Goal: Task Accomplishment & Management: Use online tool/utility

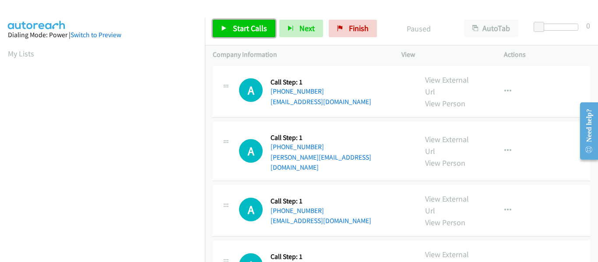
click at [224, 28] on icon at bounding box center [224, 29] width 6 height 6
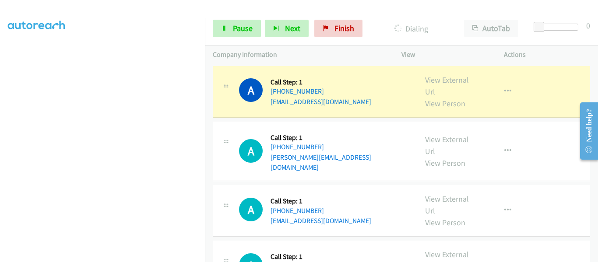
scroll to position [88, 0]
click at [434, 80] on link "View External Url" at bounding box center [447, 86] width 44 height 22
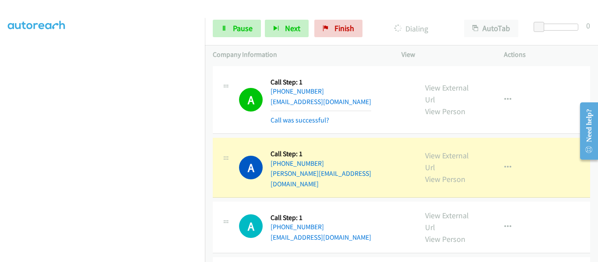
scroll to position [229, 0]
click at [444, 151] on link "View External Url" at bounding box center [447, 162] width 44 height 22
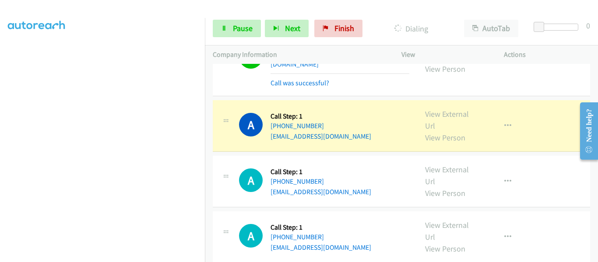
scroll to position [131, 0]
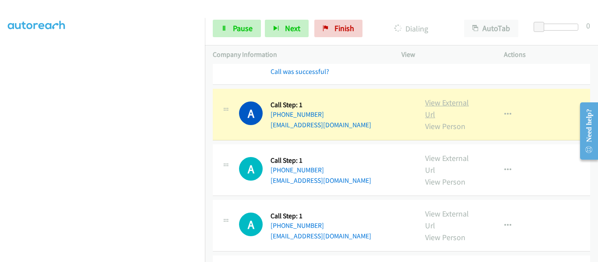
click at [455, 98] on link "View External Url" at bounding box center [447, 109] width 44 height 22
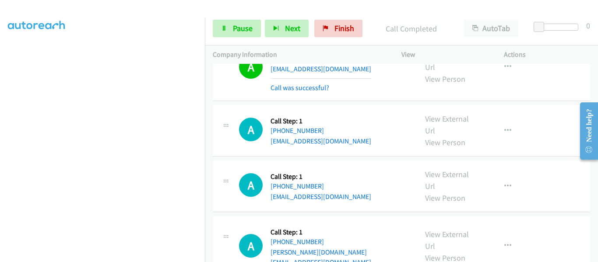
scroll to position [263, 0]
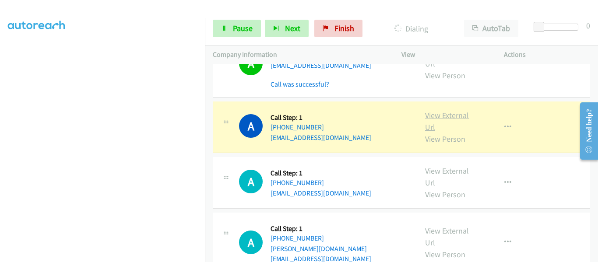
click at [451, 110] on link "View External Url" at bounding box center [447, 121] width 44 height 22
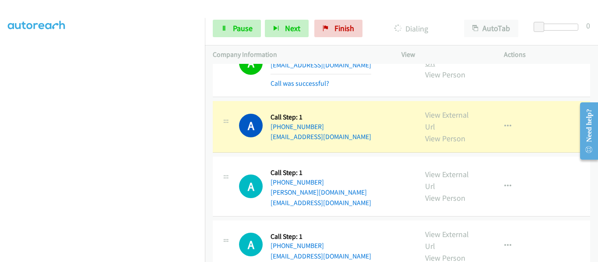
scroll to position [350, 0]
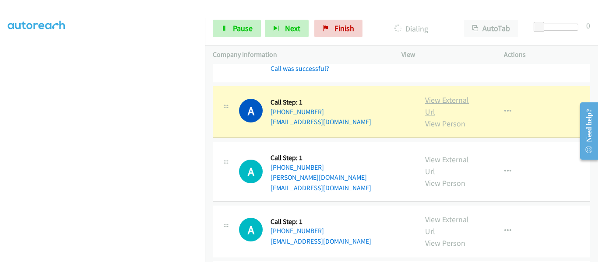
click at [448, 95] on link "View External Url" at bounding box center [447, 106] width 44 height 22
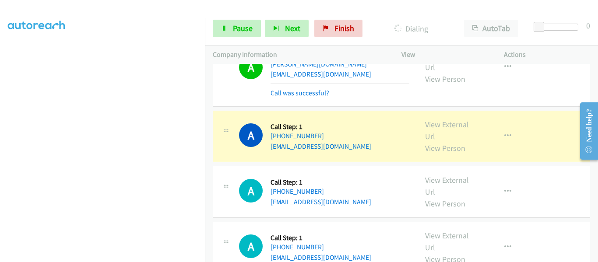
scroll to position [482, 0]
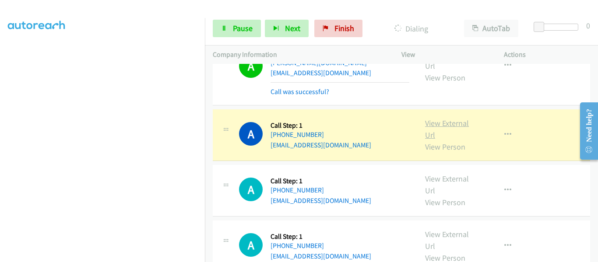
click at [434, 118] on link "View External Url" at bounding box center [447, 129] width 44 height 22
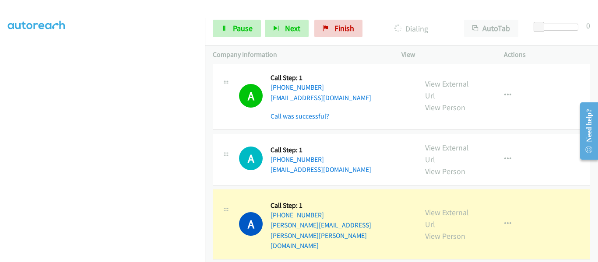
scroll to position [657, 0]
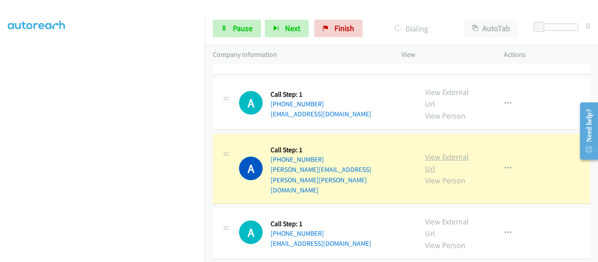
click at [440, 152] on link "View External Url" at bounding box center [447, 163] width 44 height 22
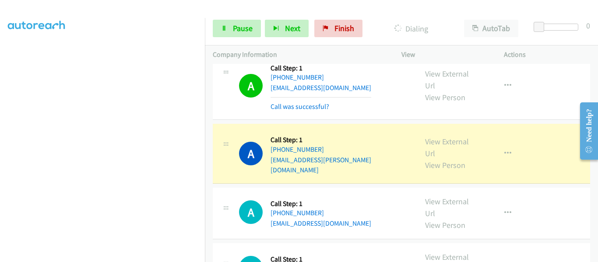
scroll to position [832, 0]
click at [447, 136] on link "View External Url" at bounding box center [447, 147] width 44 height 22
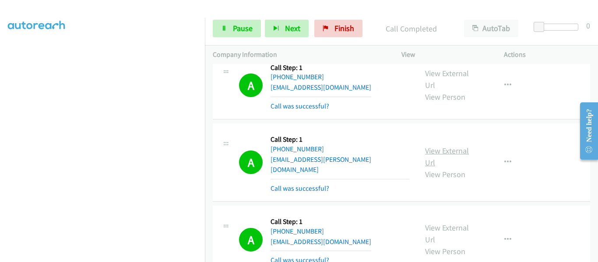
scroll to position [229, 0]
click at [227, 31] on link "Pause" at bounding box center [237, 29] width 48 height 18
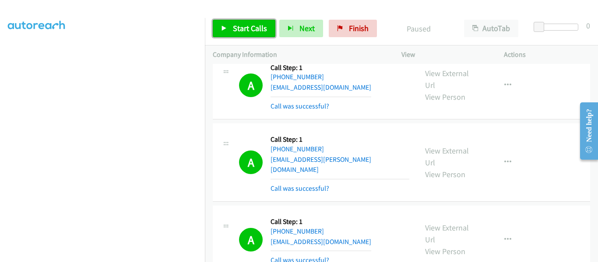
click at [223, 28] on icon at bounding box center [224, 29] width 6 height 6
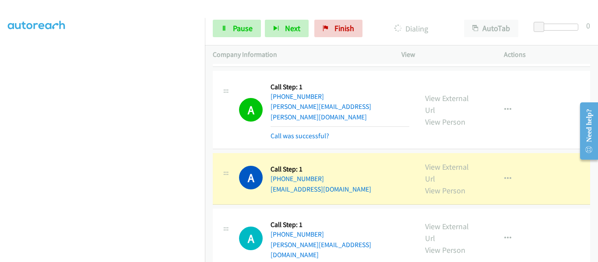
scroll to position [1664, 0]
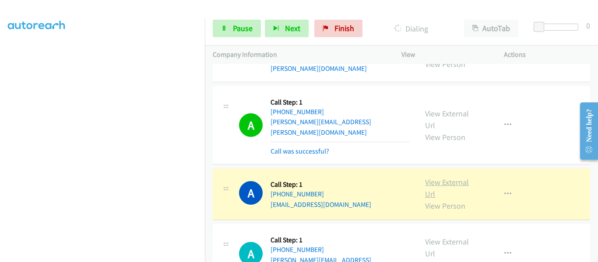
click at [437, 177] on link "View External Url" at bounding box center [447, 188] width 44 height 22
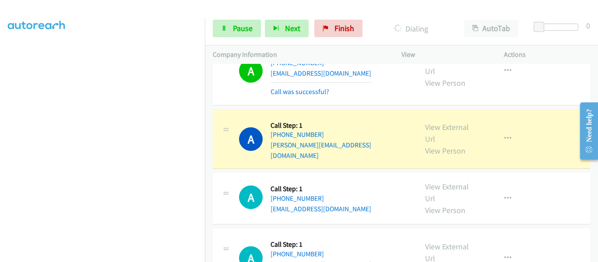
scroll to position [1751, 0]
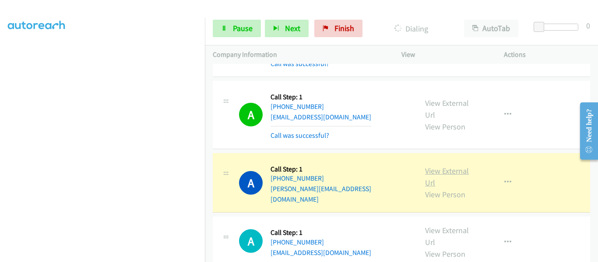
click at [447, 166] on link "View External Url" at bounding box center [447, 177] width 44 height 22
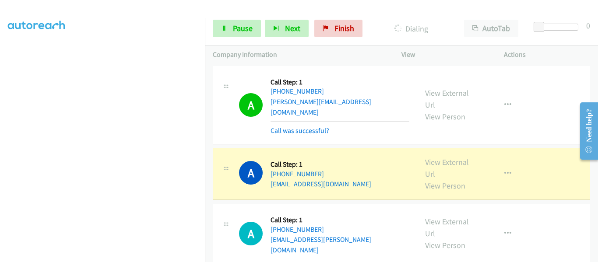
scroll to position [1839, 0]
click at [443, 157] on link "View External Url" at bounding box center [447, 168] width 44 height 22
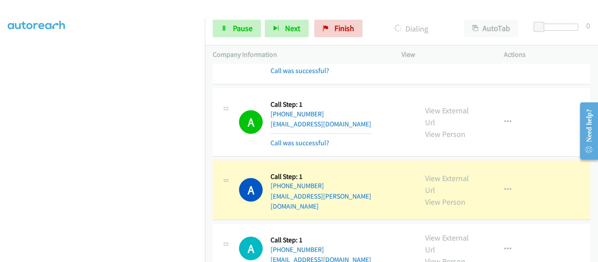
scroll to position [1883, 0]
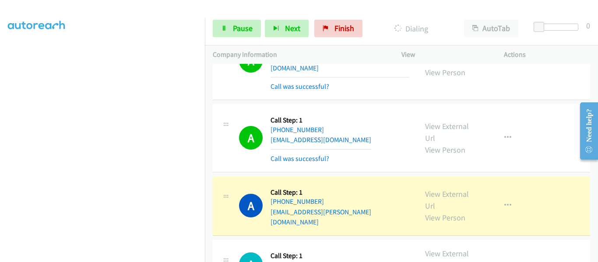
click at [123, 12] on div at bounding box center [295, 17] width 590 height 34
click at [125, 3] on main "Start Calls Pause Next Finish Dialing AutoTab AutoTab 0 Company Information Inf…" at bounding box center [299, 21] width 598 height 42
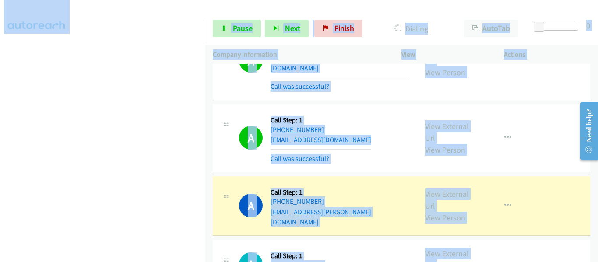
click at [540, 240] on div "A Callback Scheduled Call Step: 1 America/Los_Angeles [PHONE_NUMBER] [EMAIL_ADD…" at bounding box center [401, 266] width 377 height 52
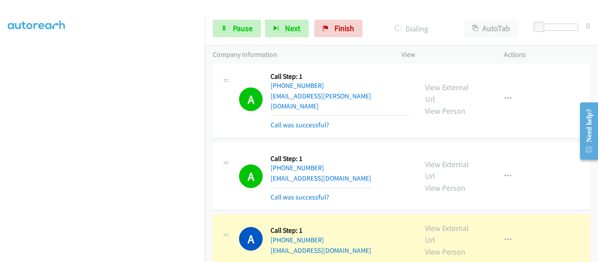
scroll to position [2014, 0]
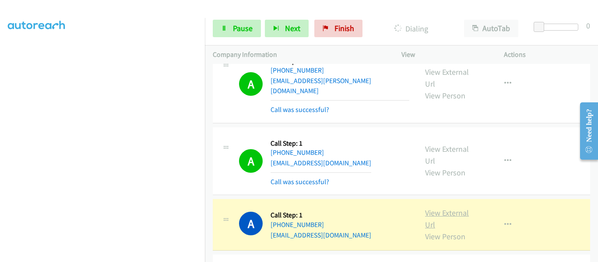
click at [444, 208] on link "View External Url" at bounding box center [447, 219] width 44 height 22
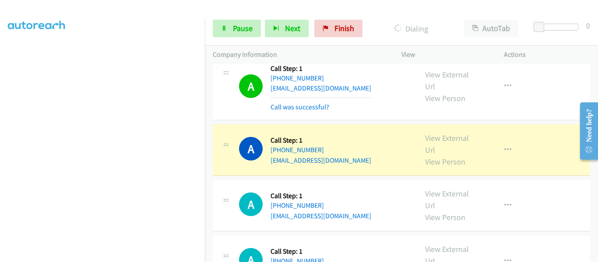
scroll to position [2189, 0]
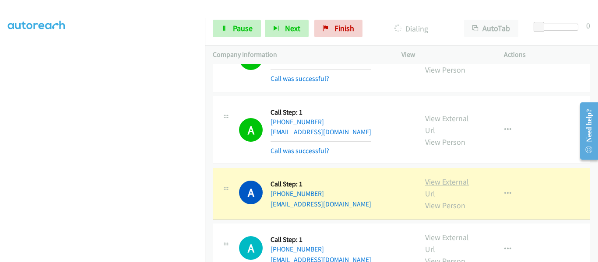
click at [448, 177] on link "View External Url" at bounding box center [447, 188] width 44 height 22
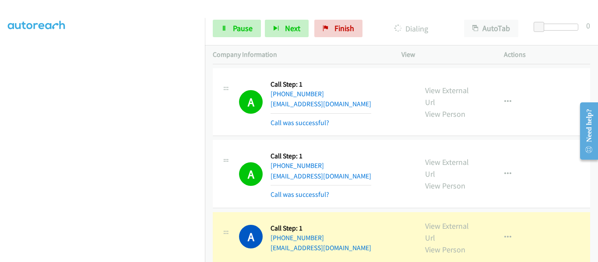
scroll to position [2233, 0]
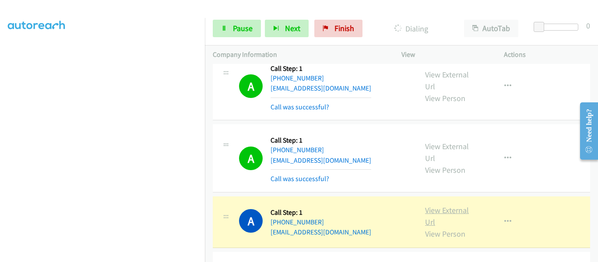
click at [457, 205] on link "View External Url" at bounding box center [447, 216] width 44 height 22
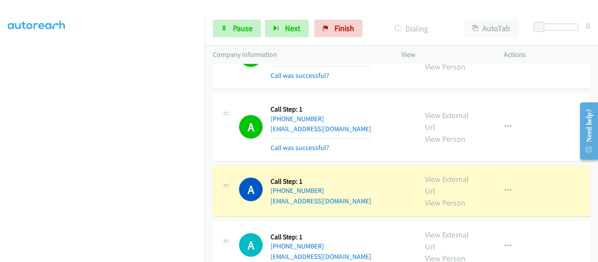
scroll to position [2321, 0]
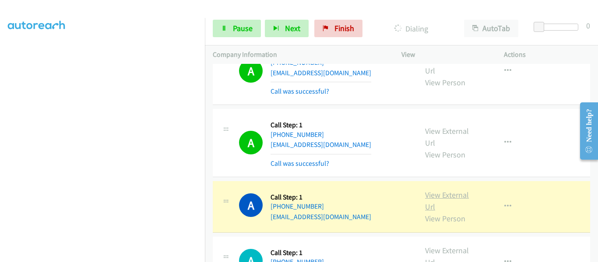
click at [437, 190] on link "View External Url" at bounding box center [447, 201] width 44 height 22
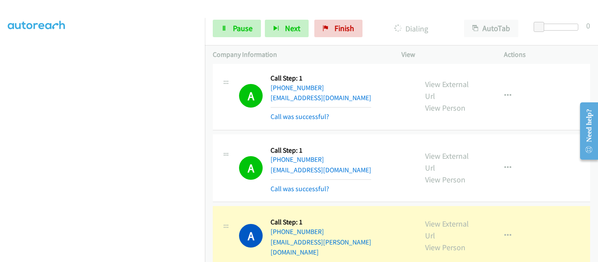
scroll to position [2540, 0]
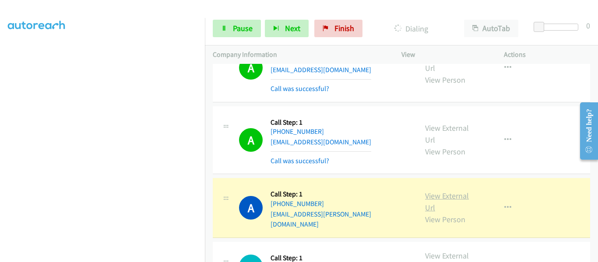
click at [451, 191] on link "View External Url" at bounding box center [447, 202] width 44 height 22
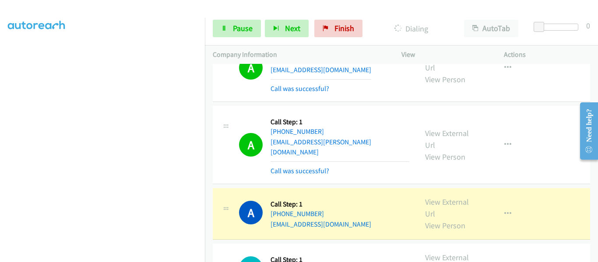
scroll to position [2627, 0]
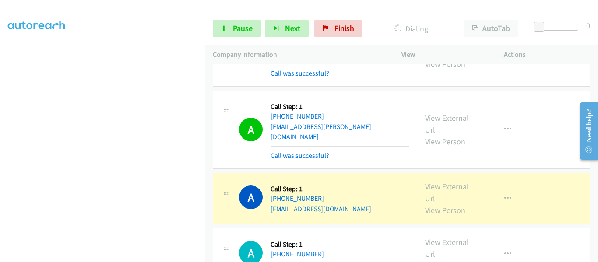
click at [445, 182] on link "View External Url" at bounding box center [447, 193] width 44 height 22
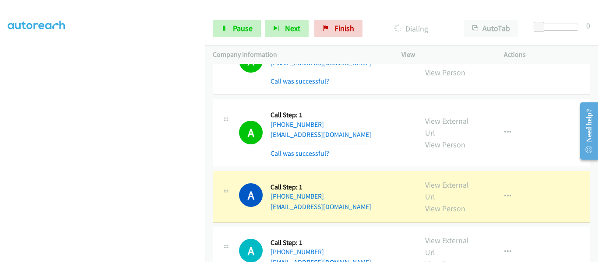
scroll to position [2758, 0]
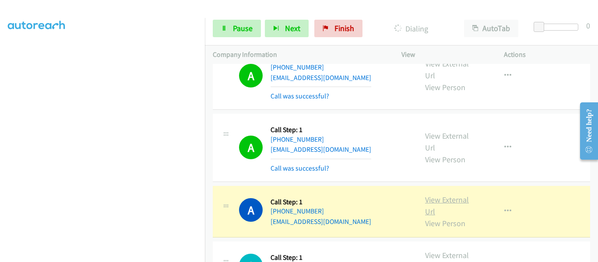
click at [444, 195] on link "View External Url" at bounding box center [447, 206] width 44 height 22
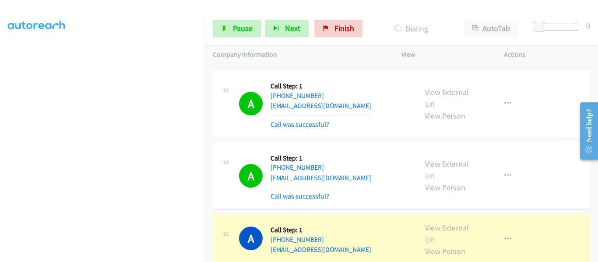
scroll to position [2846, 0]
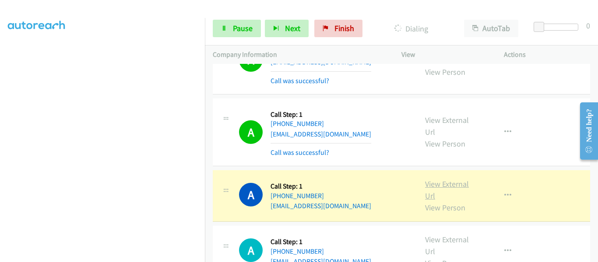
click at [448, 179] on link "View External Url" at bounding box center [447, 190] width 44 height 22
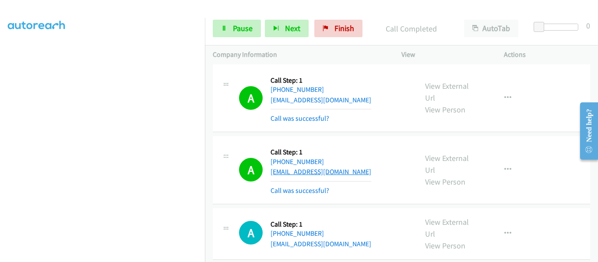
scroll to position [2890, 0]
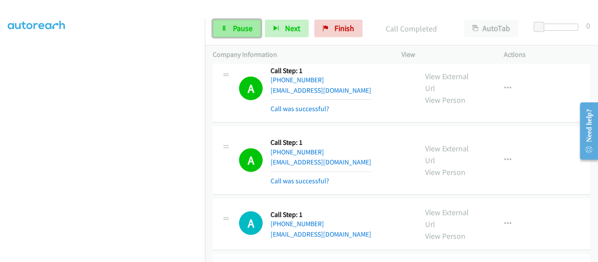
click at [229, 28] on link "Pause" at bounding box center [237, 29] width 48 height 18
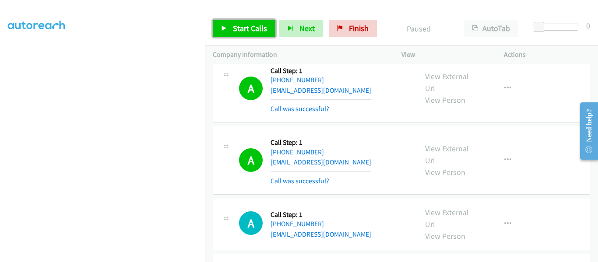
click at [221, 28] on icon at bounding box center [224, 29] width 6 height 6
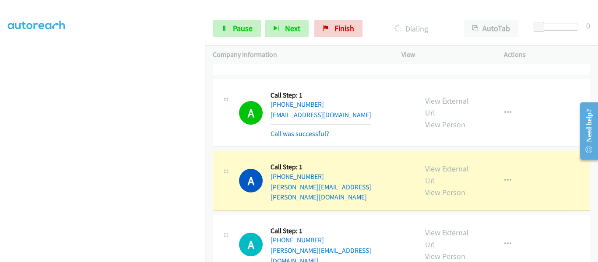
scroll to position [3021, 0]
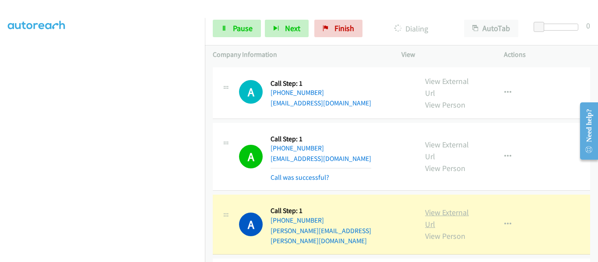
click at [443, 208] on link "View External Url" at bounding box center [447, 219] width 44 height 22
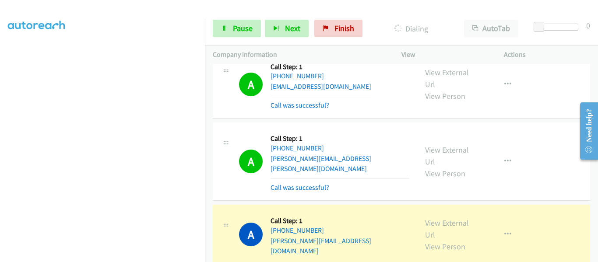
scroll to position [3109, 0]
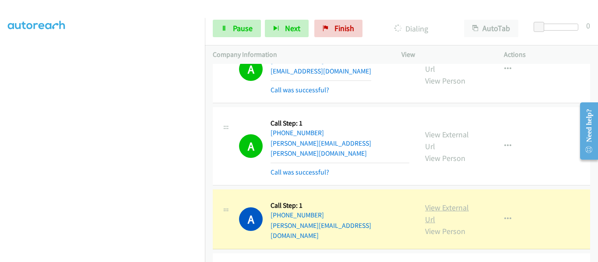
click at [446, 203] on link "View External Url" at bounding box center [447, 214] width 44 height 22
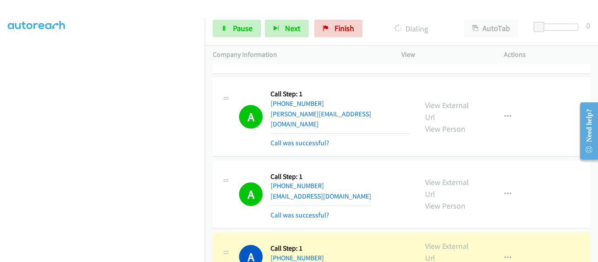
scroll to position [3240, 0]
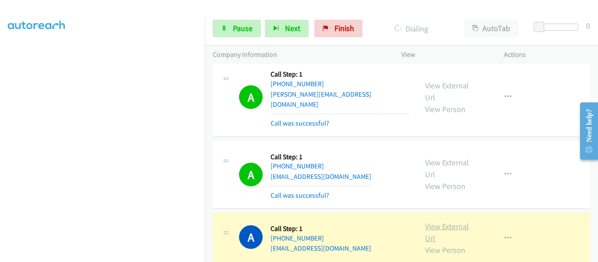
click at [437, 222] on link "View External Url" at bounding box center [447, 233] width 44 height 22
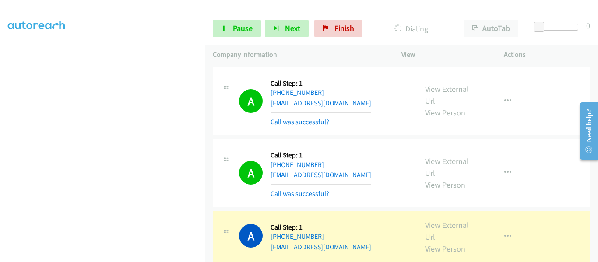
scroll to position [3328, 0]
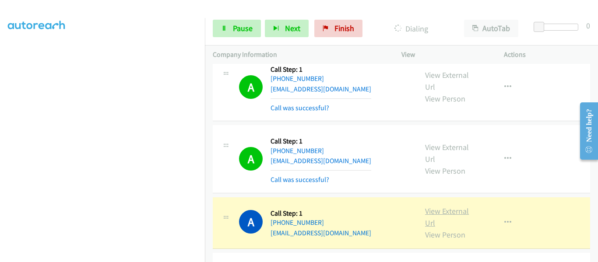
click at [453, 206] on link "View External Url" at bounding box center [447, 217] width 44 height 22
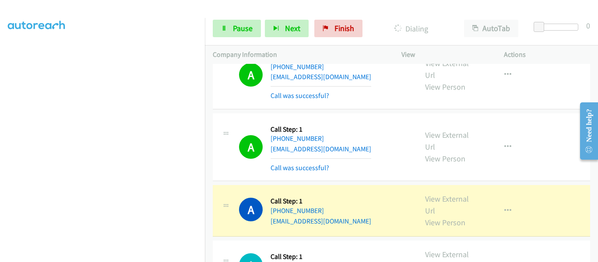
scroll to position [3415, 0]
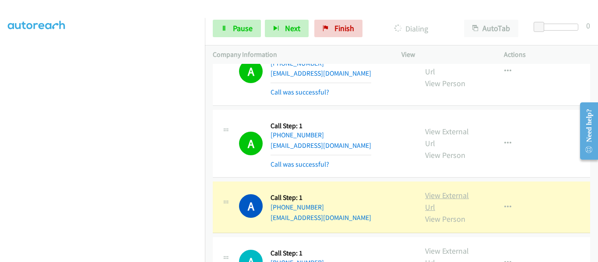
click at [430, 190] on link "View External Url" at bounding box center [447, 201] width 44 height 22
click at [451, 190] on link "View External Url" at bounding box center [447, 201] width 44 height 22
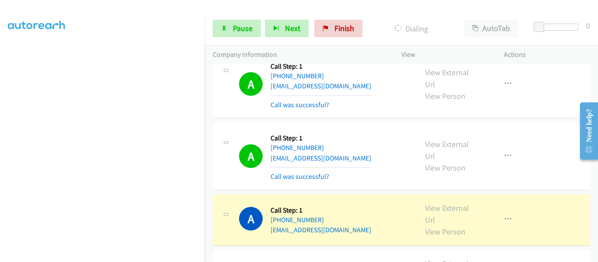
scroll to position [3634, 0]
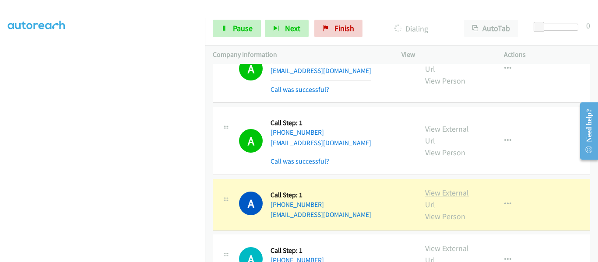
click at [449, 188] on link "View External Url" at bounding box center [447, 199] width 44 height 22
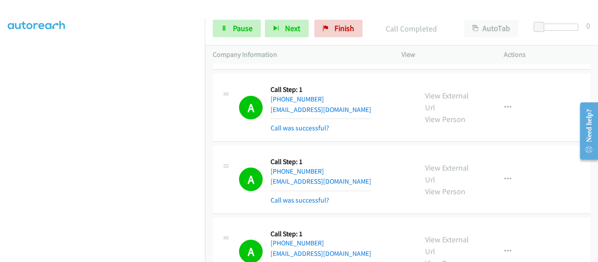
scroll to position [3800, 0]
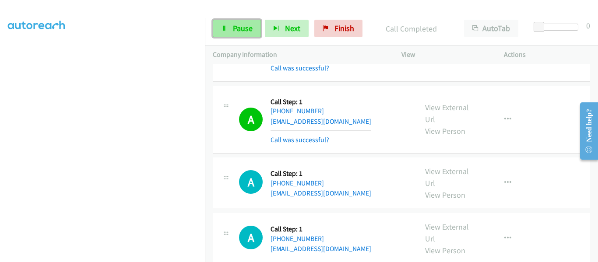
click at [226, 26] on icon at bounding box center [224, 29] width 6 height 6
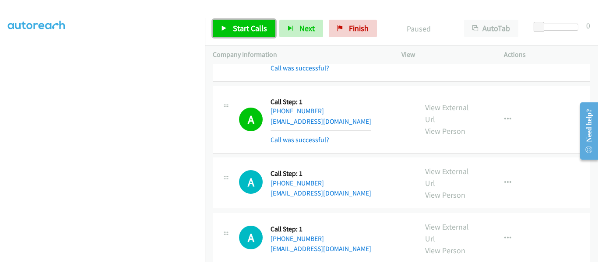
click at [223, 30] on icon at bounding box center [224, 29] width 6 height 6
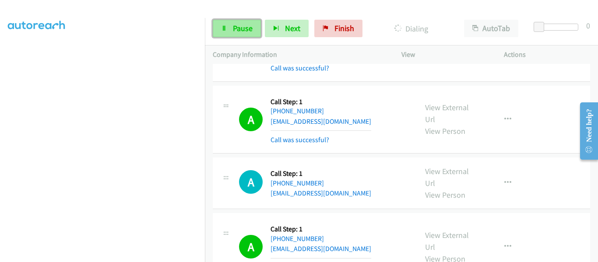
click at [231, 29] on link "Pause" at bounding box center [237, 29] width 48 height 18
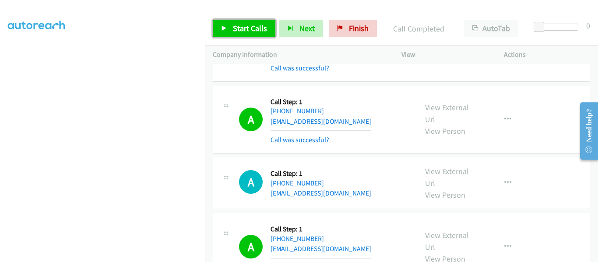
click at [215, 27] on link "Start Calls" at bounding box center [244, 29] width 63 height 18
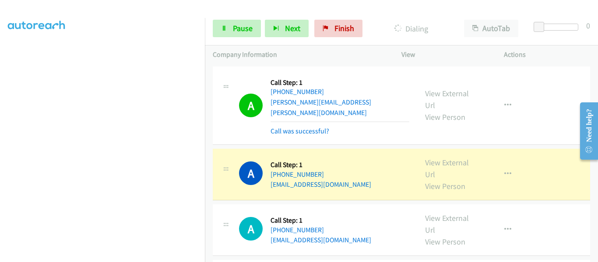
scroll to position [3975, 0]
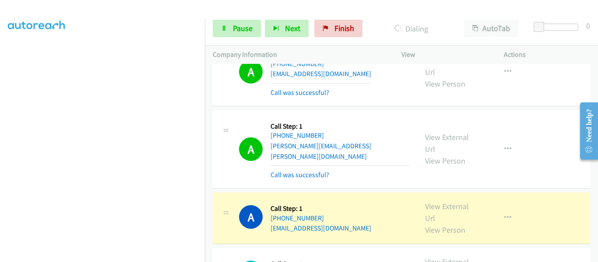
click at [451, 201] on div "View External Url View Person" at bounding box center [452, 218] width 55 height 35
click at [450, 201] on link "View External Url" at bounding box center [447, 212] width 44 height 22
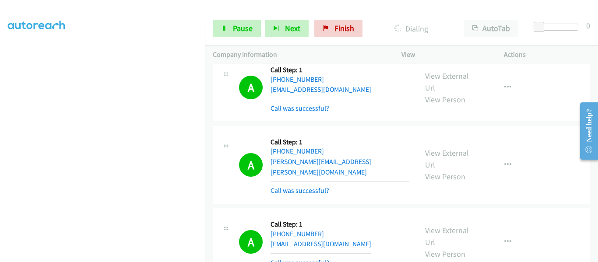
scroll to position [4019, 0]
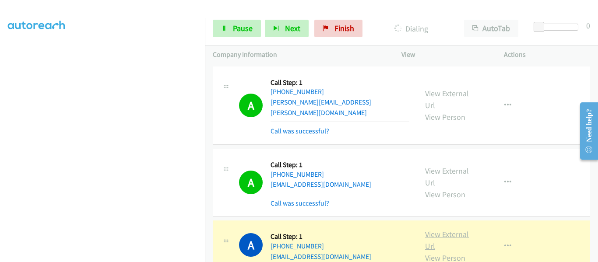
click at [440, 229] on link "View External Url" at bounding box center [447, 240] width 44 height 22
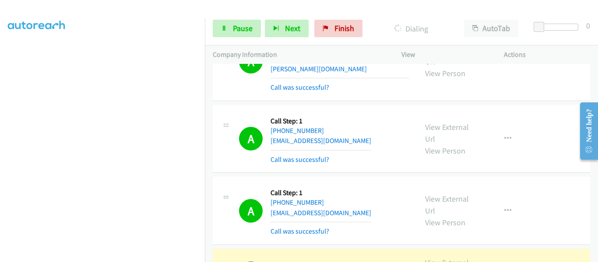
scroll to position [4106, 0]
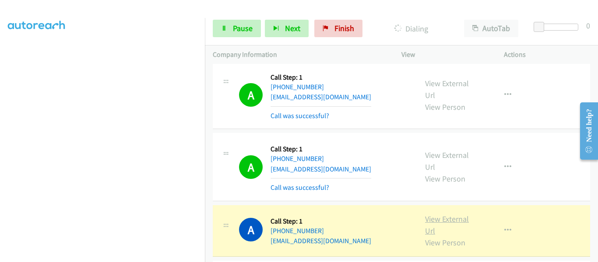
click at [441, 214] on link "View External Url" at bounding box center [447, 225] width 44 height 22
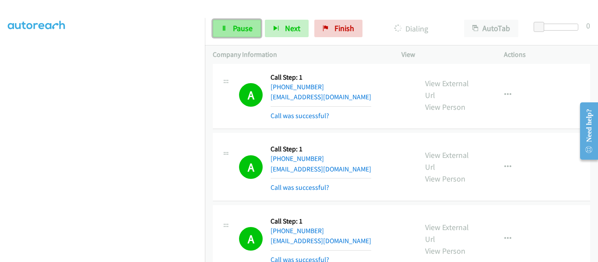
click at [226, 28] on icon at bounding box center [224, 29] width 6 height 6
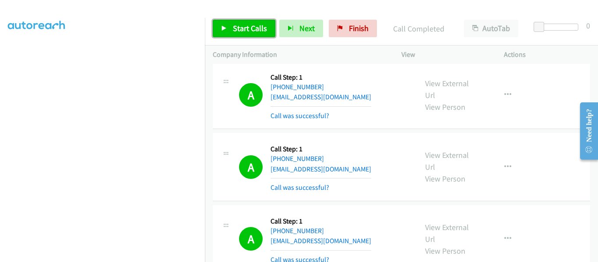
click at [226, 28] on icon at bounding box center [224, 29] width 6 height 6
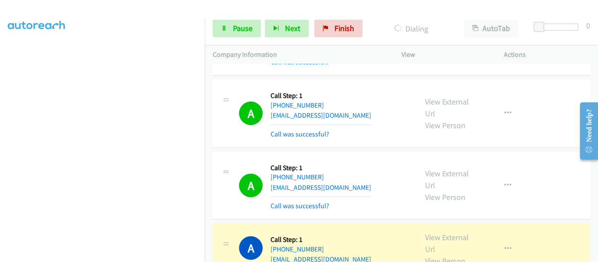
scroll to position [4238, 0]
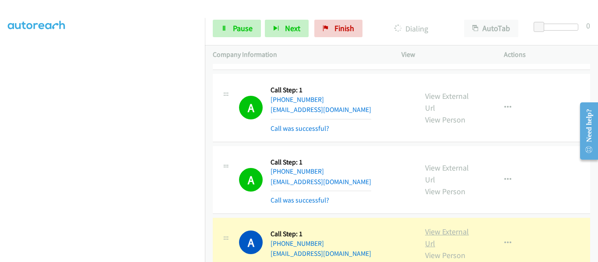
click at [436, 227] on link "View External Url" at bounding box center [447, 238] width 44 height 22
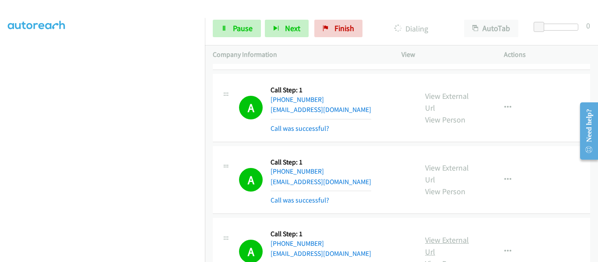
scroll to position [229, 0]
click at [213, 29] on link "Pause" at bounding box center [237, 29] width 48 height 18
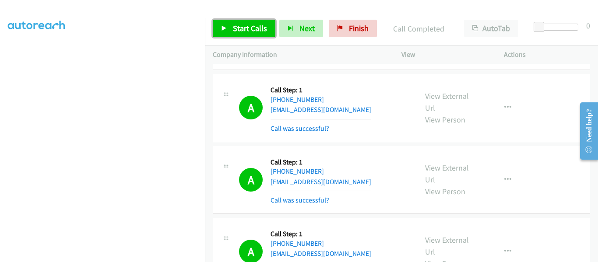
click at [228, 27] on link "Start Calls" at bounding box center [244, 29] width 63 height 18
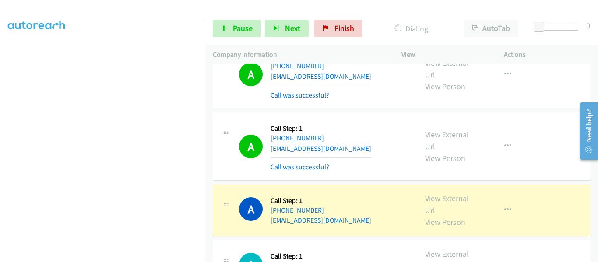
scroll to position [4632, 0]
click at [460, 193] on link "View External Url" at bounding box center [447, 204] width 44 height 22
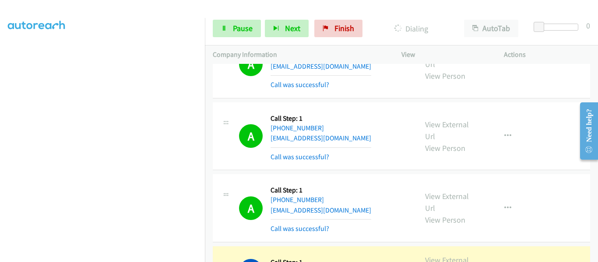
scroll to position [4763, 0]
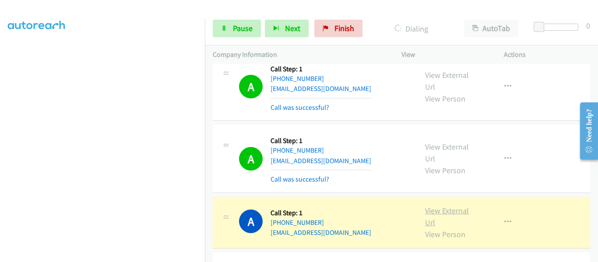
click at [447, 206] on link "View External Url" at bounding box center [447, 217] width 44 height 22
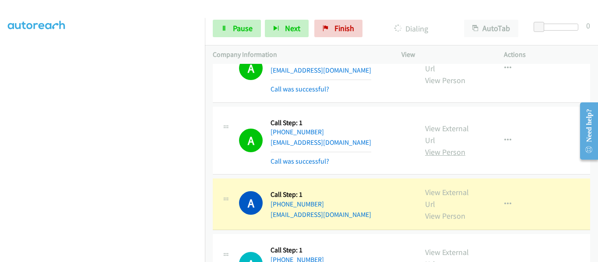
scroll to position [5026, 0]
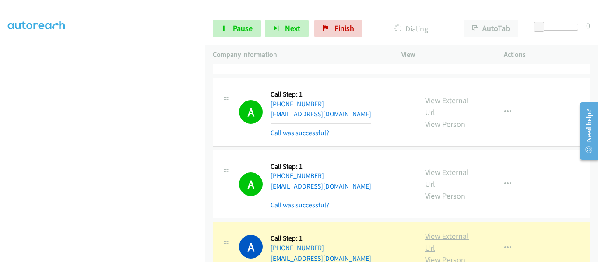
click at [447, 231] on link "View External Url" at bounding box center [447, 242] width 44 height 22
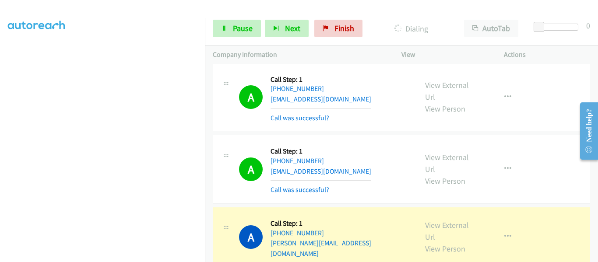
scroll to position [5113, 0]
click at [444, 220] on link "View External Url" at bounding box center [447, 231] width 44 height 22
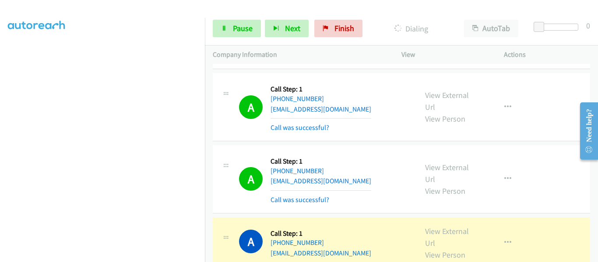
scroll to position [6208, 0]
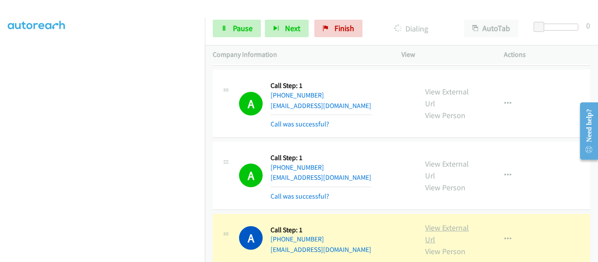
click at [438, 223] on link "View External Url" at bounding box center [447, 234] width 44 height 22
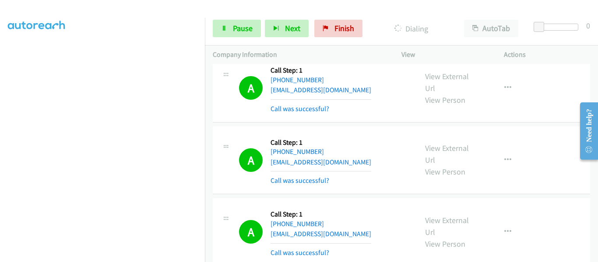
scroll to position [6339, 0]
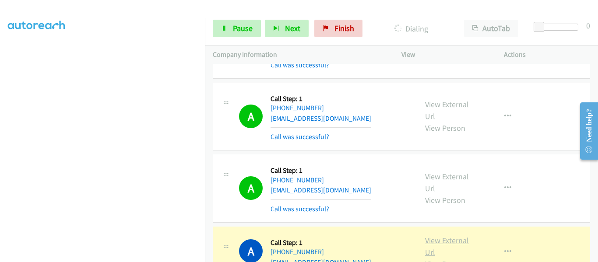
click at [464, 236] on link "View External Url" at bounding box center [447, 247] width 44 height 22
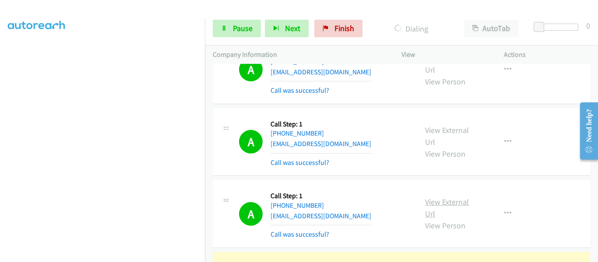
scroll to position [6646, 0]
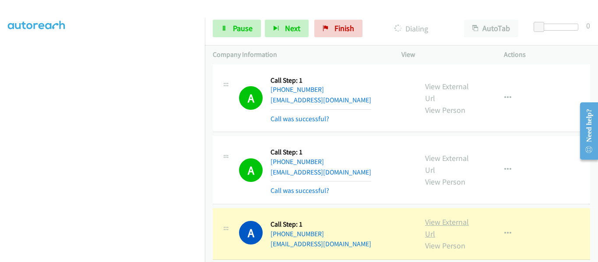
click at [445, 217] on link "View External Url" at bounding box center [447, 228] width 44 height 22
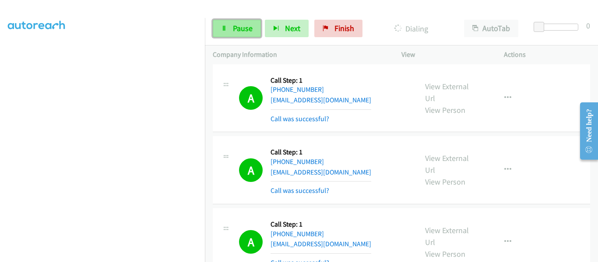
click at [231, 29] on link "Pause" at bounding box center [237, 29] width 48 height 18
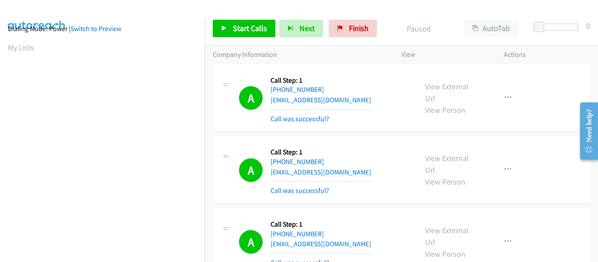
scroll to position [229, 0]
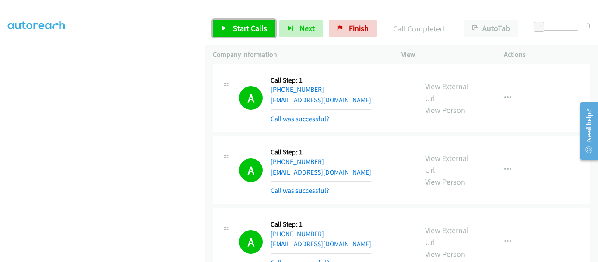
click at [224, 28] on icon at bounding box center [224, 29] width 6 height 6
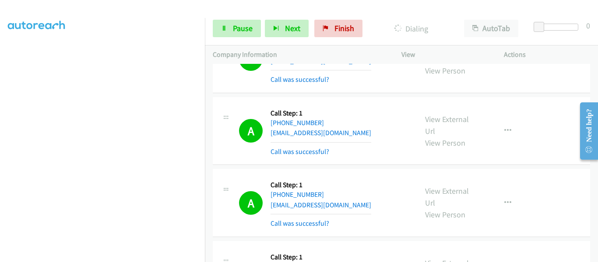
scroll to position [6821, 0]
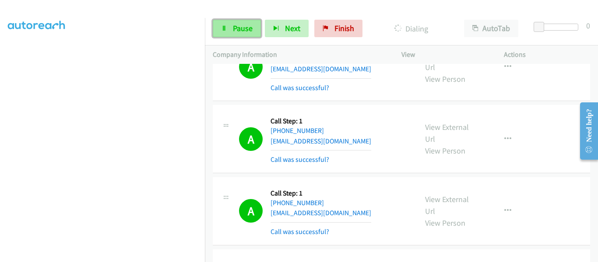
click at [230, 30] on link "Pause" at bounding box center [237, 29] width 48 height 18
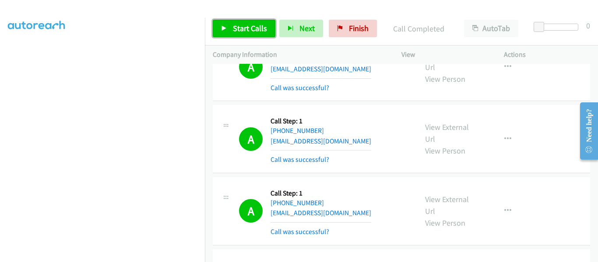
click at [228, 29] on link "Start Calls" at bounding box center [244, 29] width 63 height 18
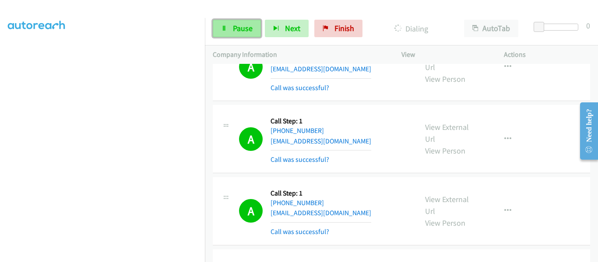
click at [238, 23] on link "Pause" at bounding box center [237, 29] width 48 height 18
